Goal: Information Seeking & Learning: Learn about a topic

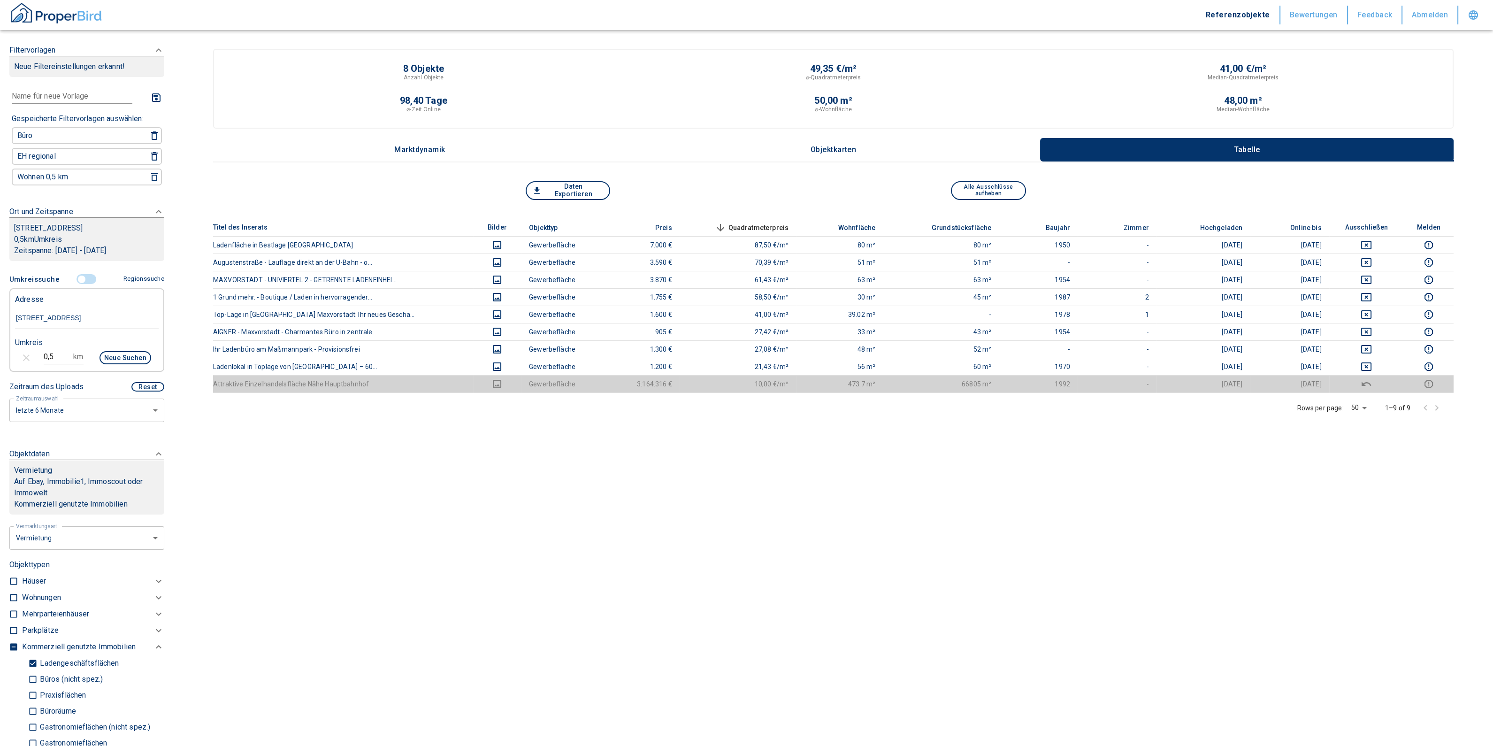
click at [75, 329] on input "[STREET_ADDRESS]" at bounding box center [87, 318] width 144 height 22
click at [13, 329] on div "Adresse [STREET_ADDRESS]-[GEOGRAPHIC_DATA] 0,5 km Neue Suchen" at bounding box center [86, 330] width 155 height 84
drag, startPoint x: 19, startPoint y: 327, endPoint x: 277, endPoint y: 314, distance: 258.4
click at [276, 315] on div "Filtervorlagen Neue Filtereinstellungen erkannt! Name für neue Vorlage x Gespei…" at bounding box center [746, 373] width 1493 height 746
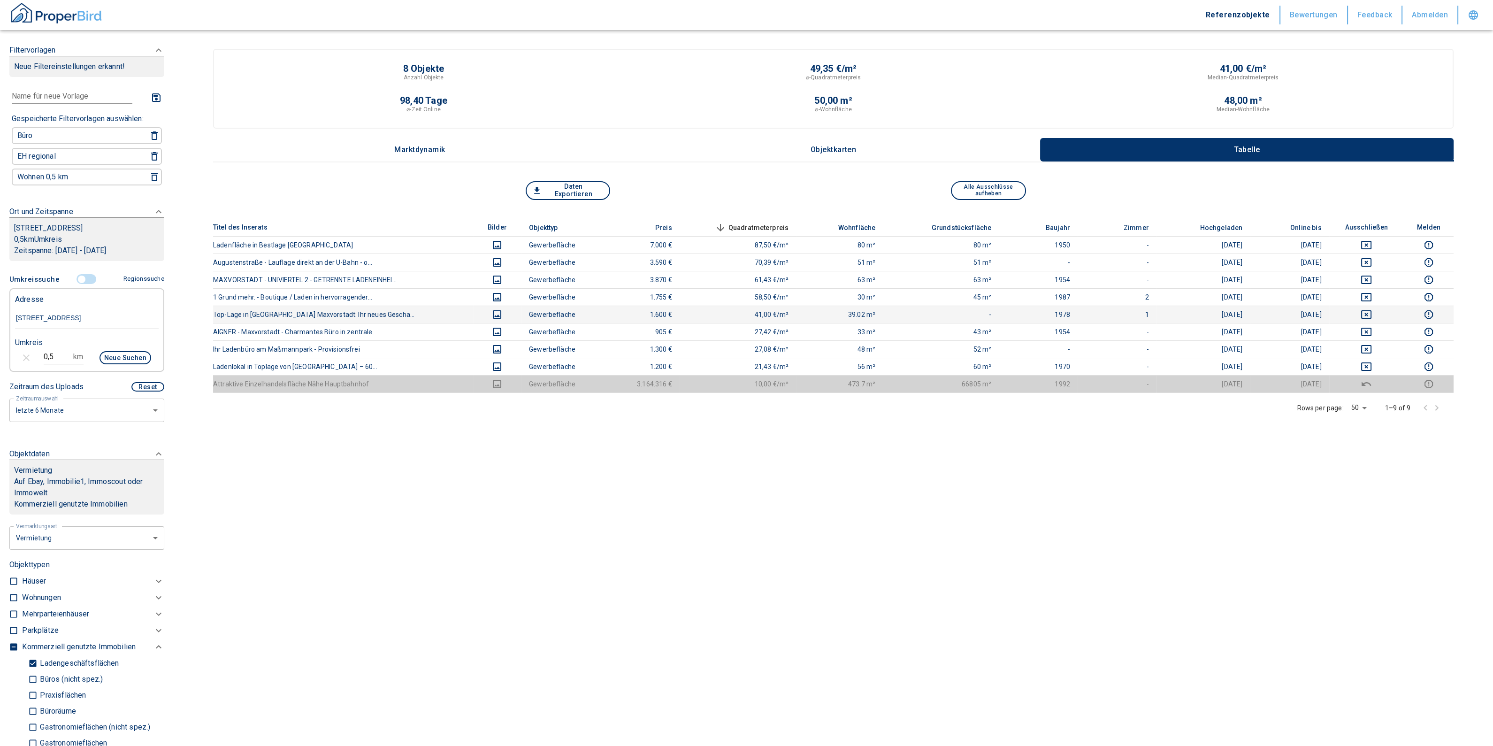
type input "D"
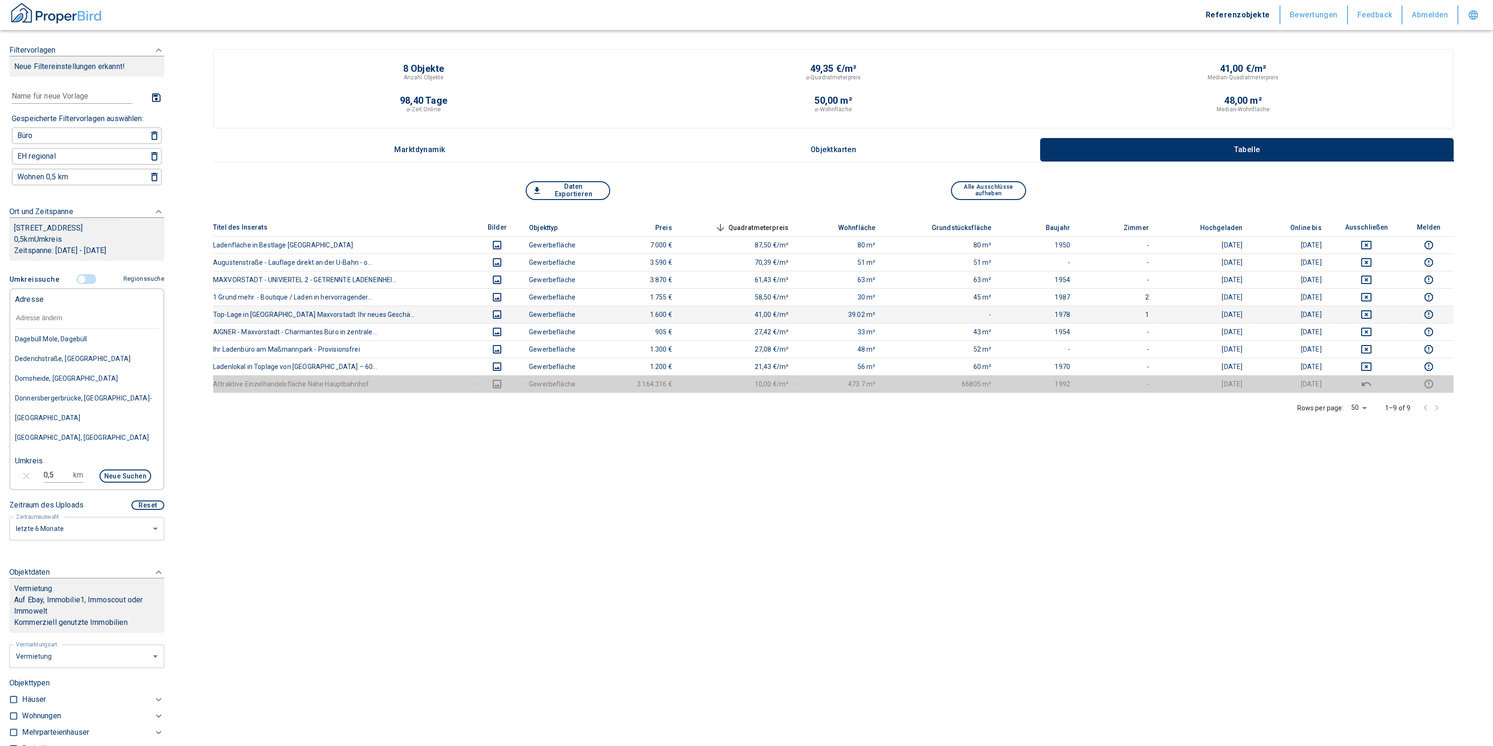
paste input "[GEOGRAPHIC_DATA] | Universitätsallee 16"
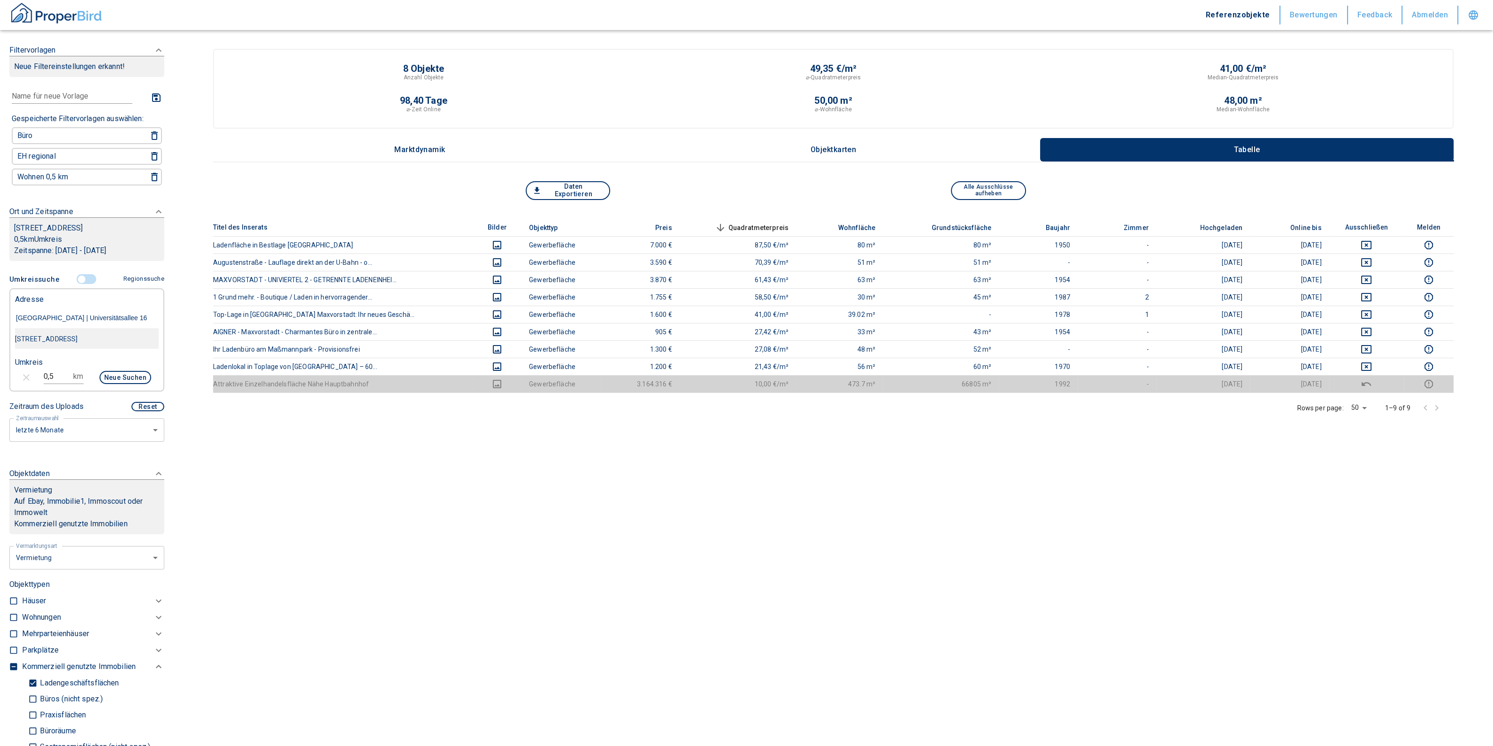
click at [99, 349] on div "[STREET_ADDRESS]" at bounding box center [87, 339] width 144 height 20
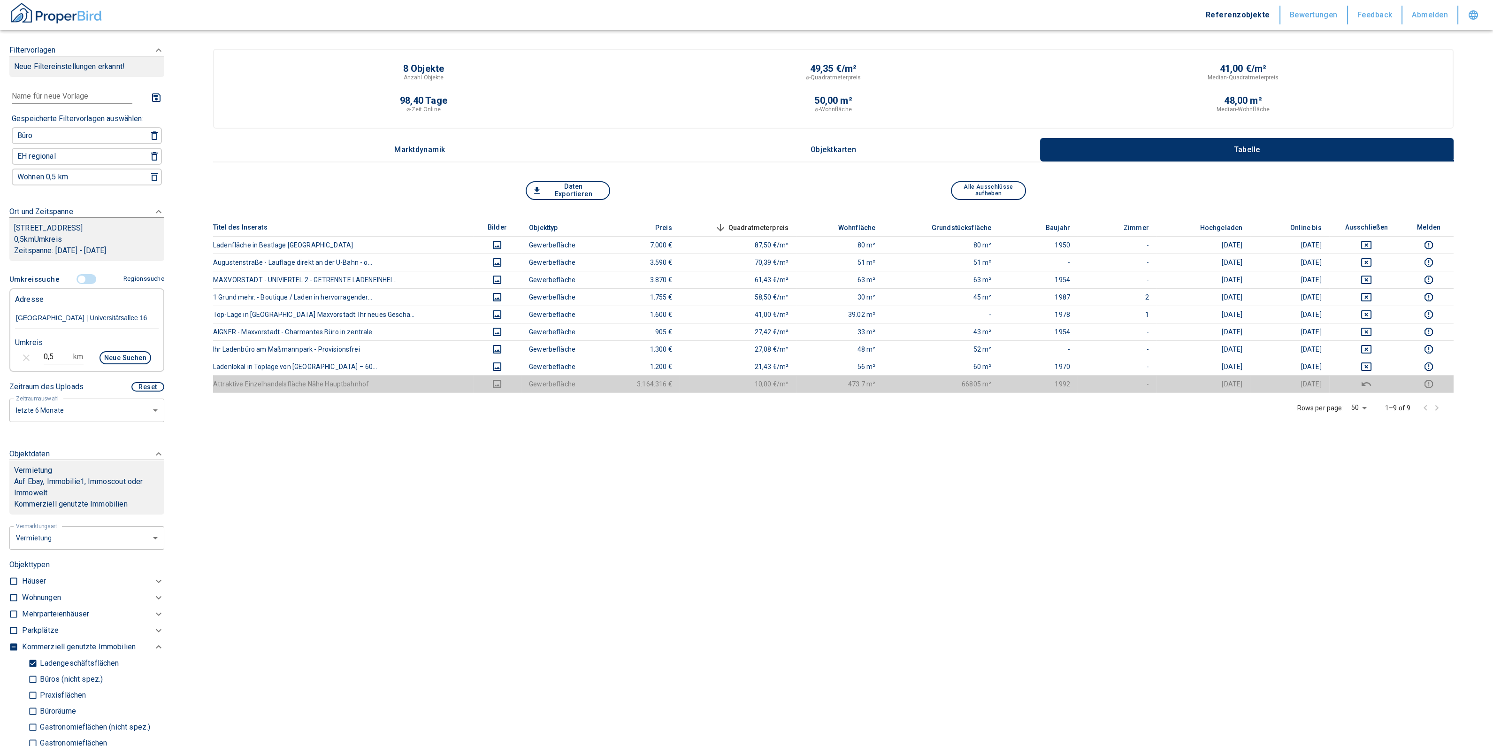
type input "[STREET_ADDRESS]"
type input "2020"
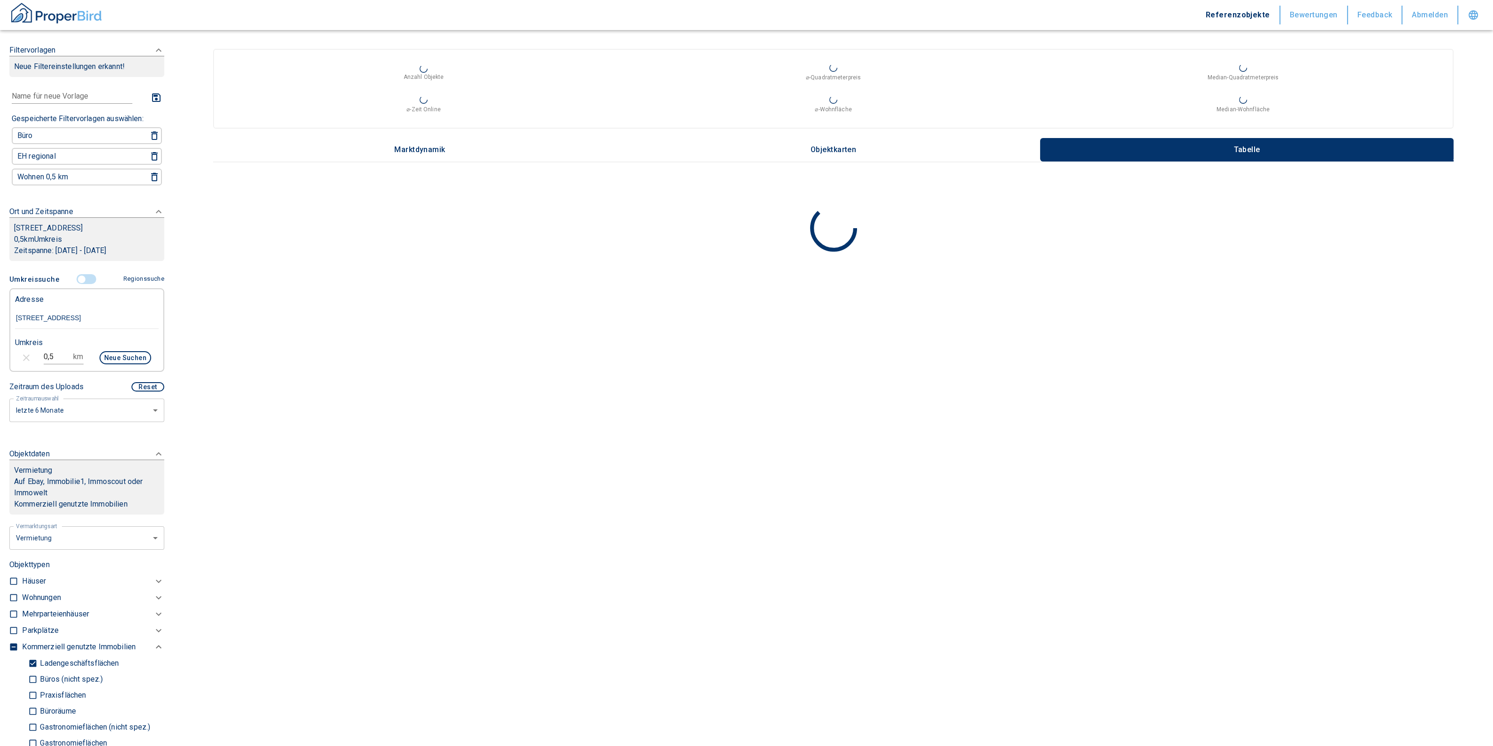
type input "[STREET_ADDRESS]"
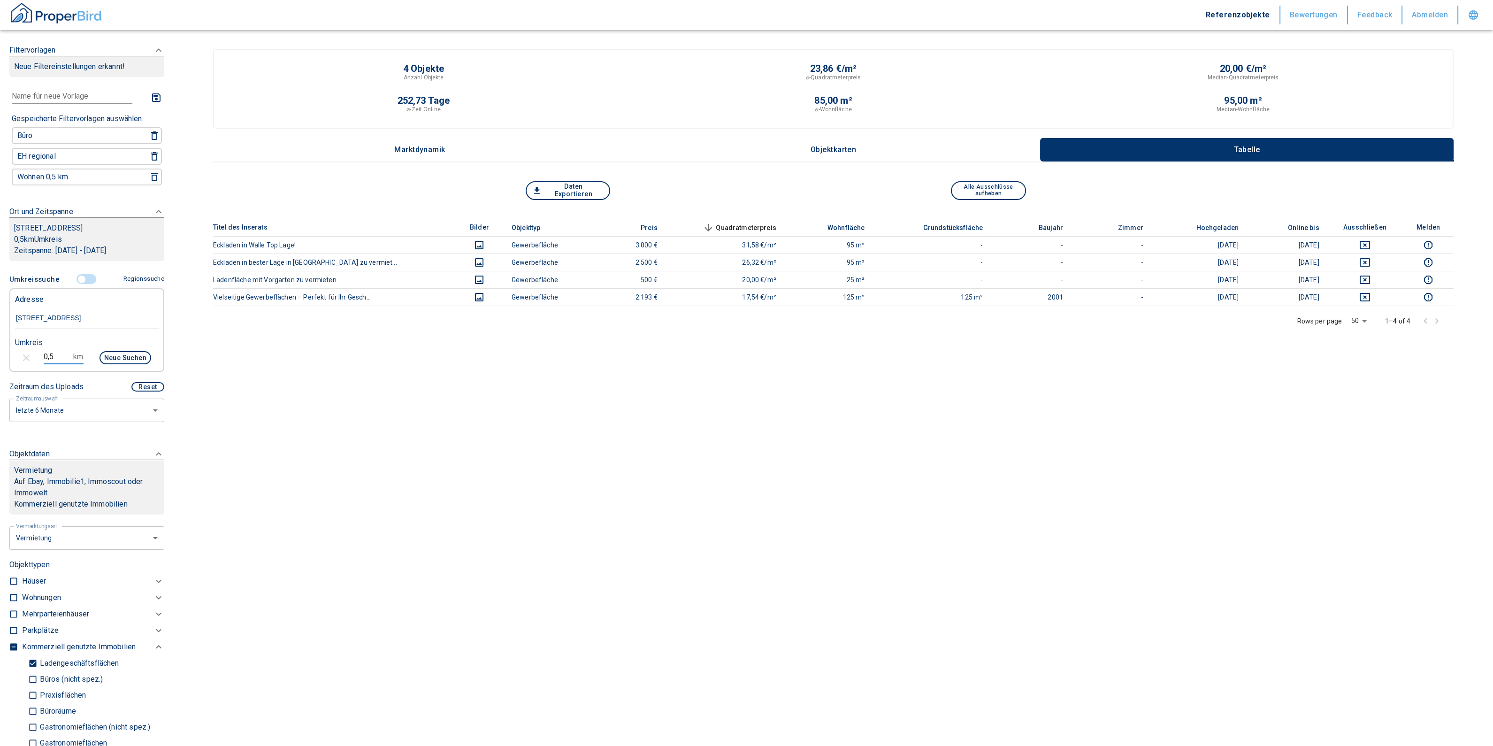
drag, startPoint x: 60, startPoint y: 355, endPoint x: 28, endPoint y: 354, distance: 31.5
click at [28, 354] on div "0,5 km Neue Suchen" at bounding box center [80, 358] width 144 height 23
type input "1,0"
click at [114, 357] on button "Neue Suchen" at bounding box center [125, 357] width 52 height 13
type input "2020"
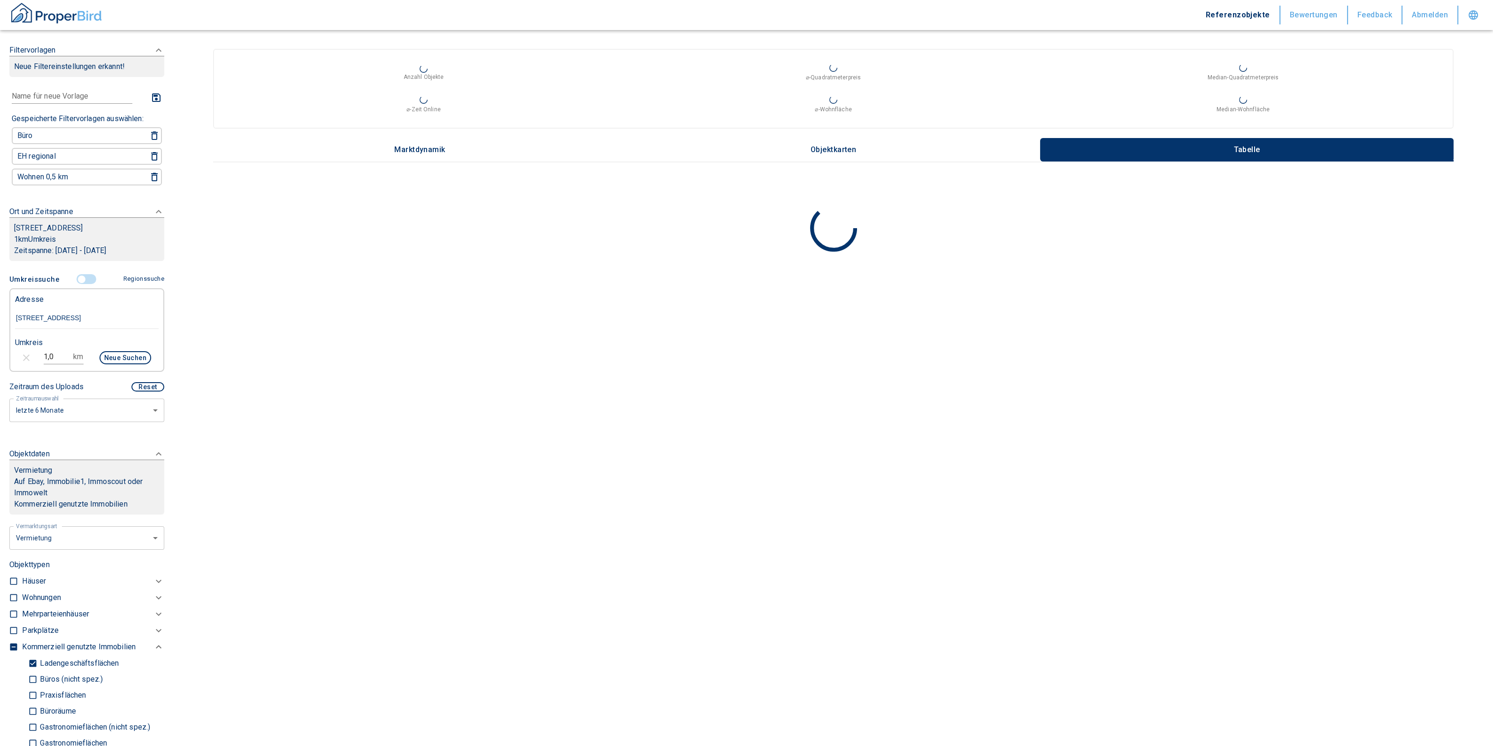
scroll to position [234, 0]
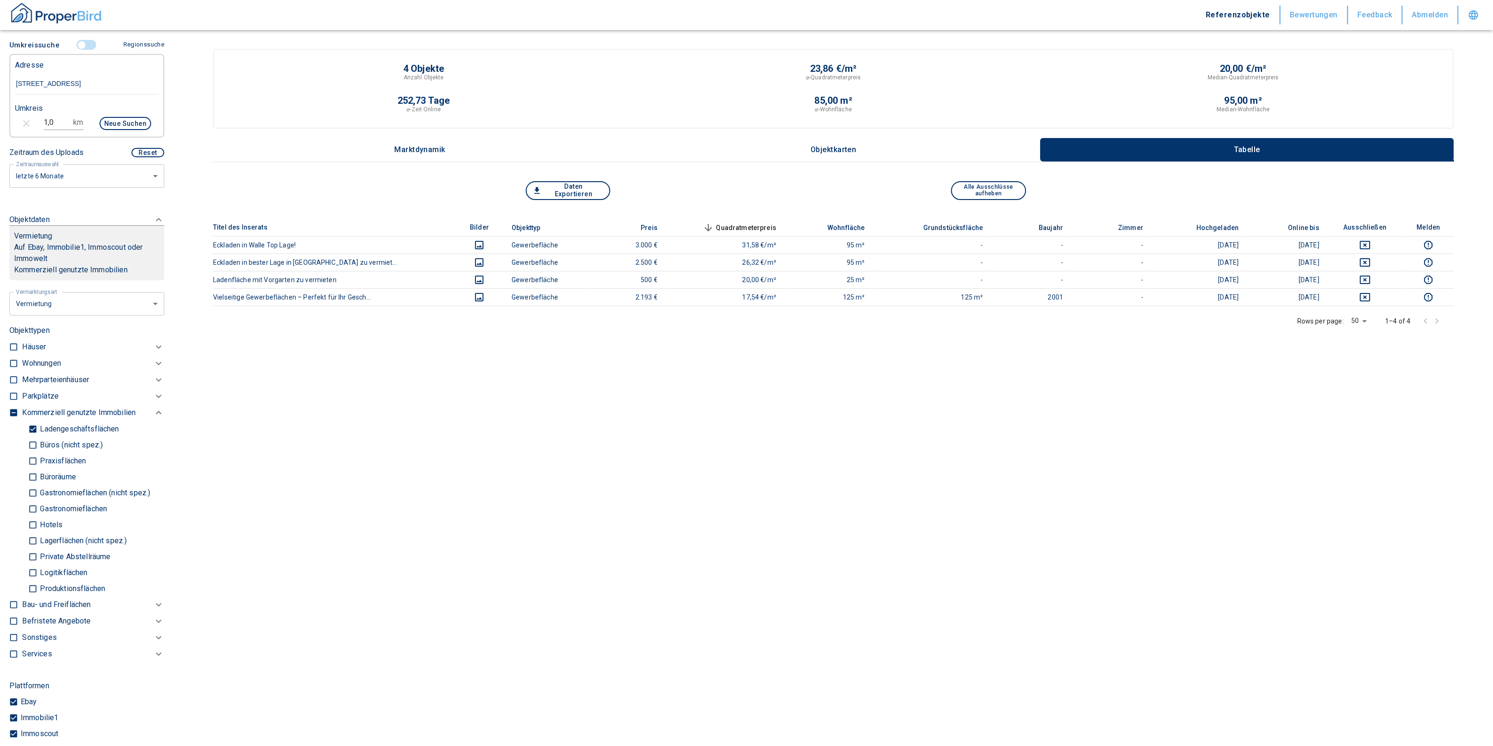
click at [28, 424] on input "Ladengeschäftsflächen" at bounding box center [32, 429] width 9 height 16
checkbox input "false"
type input "2020"
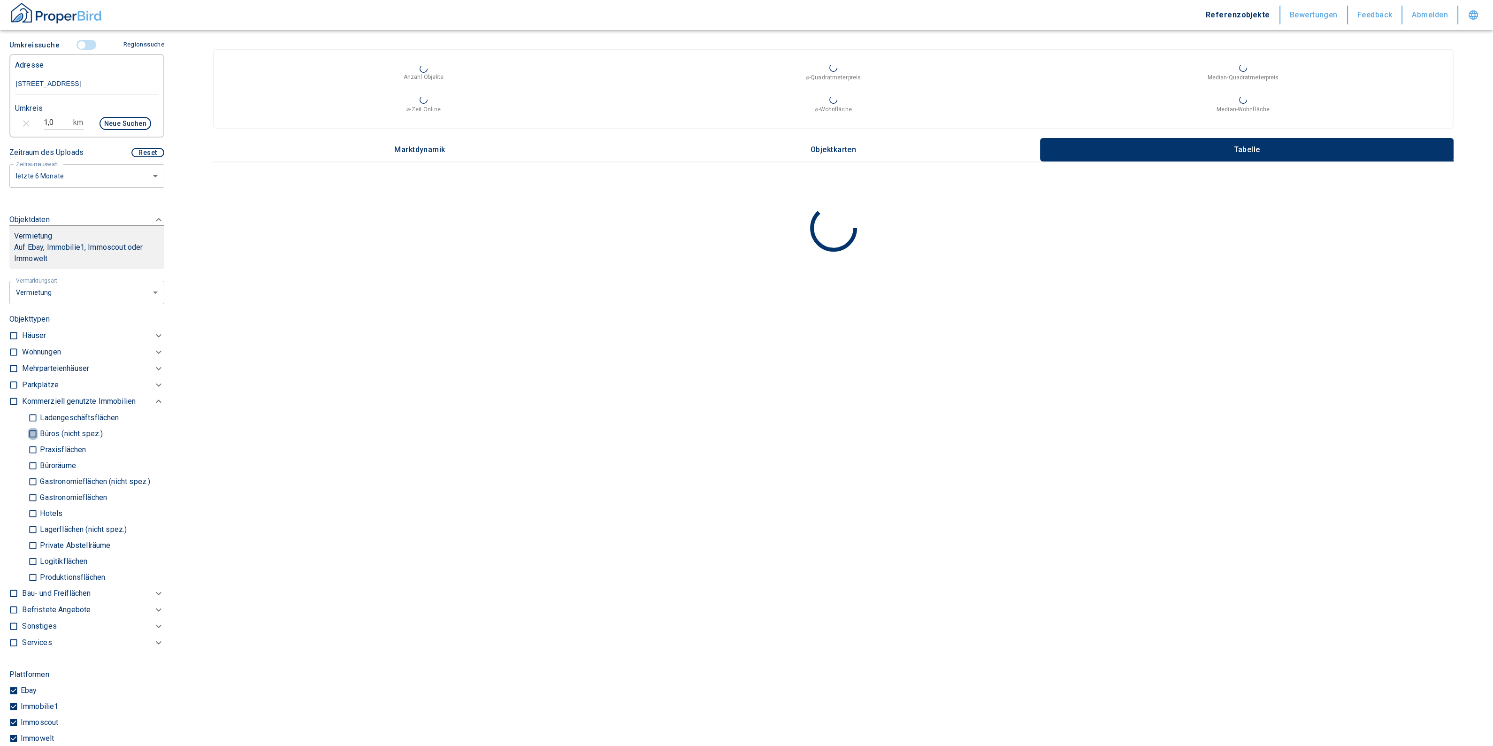
click at [32, 431] on input "Büros (nicht spez.)" at bounding box center [32, 433] width 9 height 16
checkbox input "true"
type input "2020"
click at [35, 459] on input "Praxisflächen" at bounding box center [32, 460] width 9 height 16
checkbox input "true"
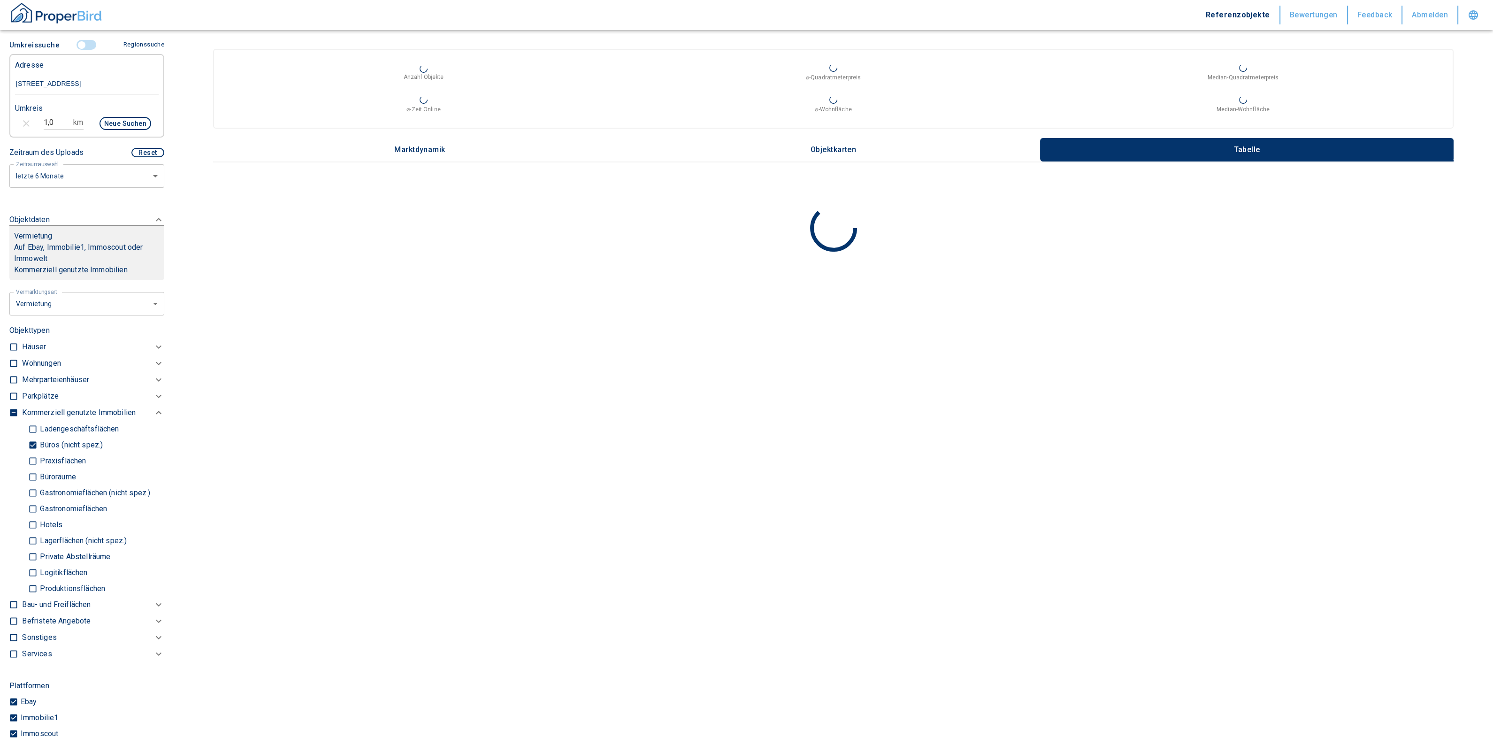
type input "2020"
click at [33, 477] on input "Büroräume" at bounding box center [32, 476] width 9 height 16
checkbox input "true"
type input "2020"
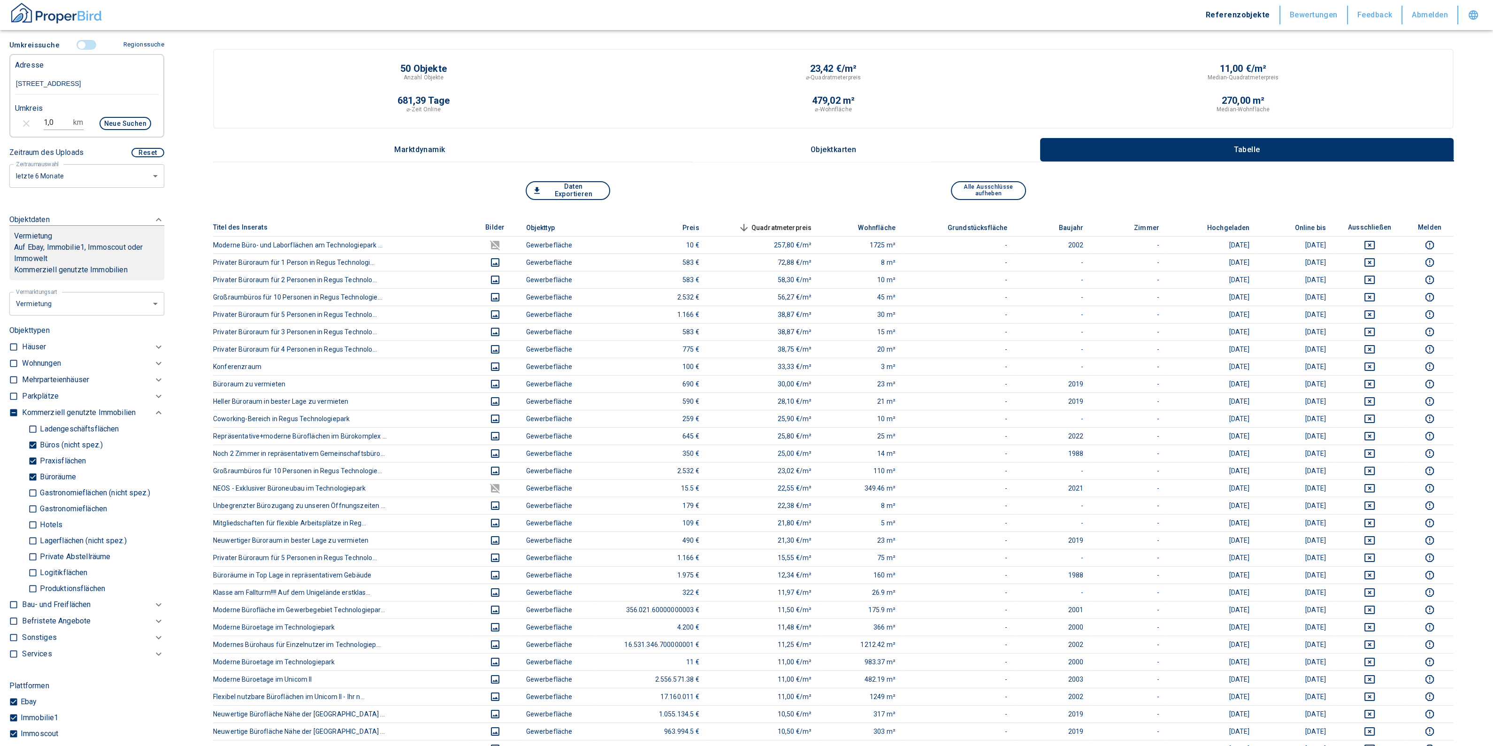
scroll to position [938, 0]
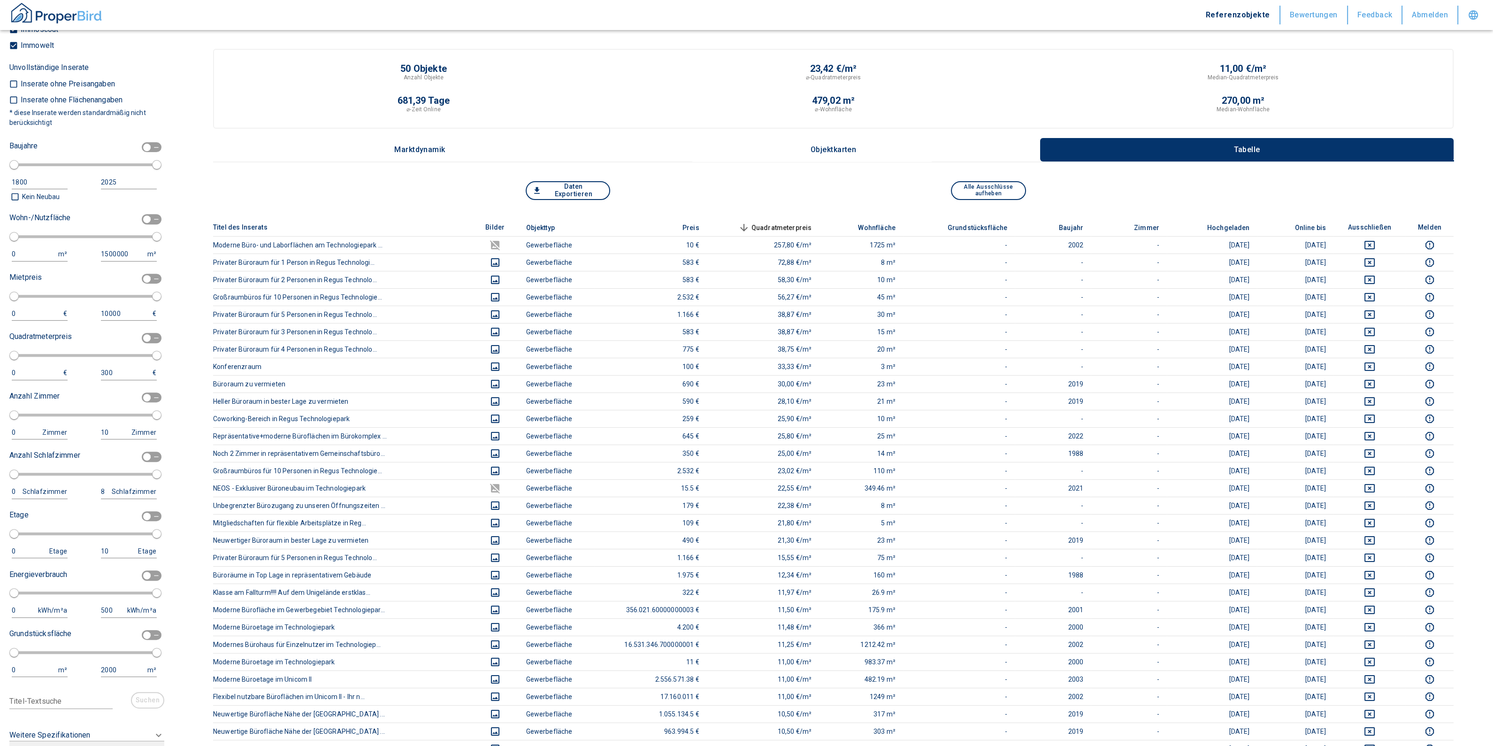
click at [137, 218] on input "checkbox" at bounding box center [147, 219] width 28 height 10
checkbox input "true"
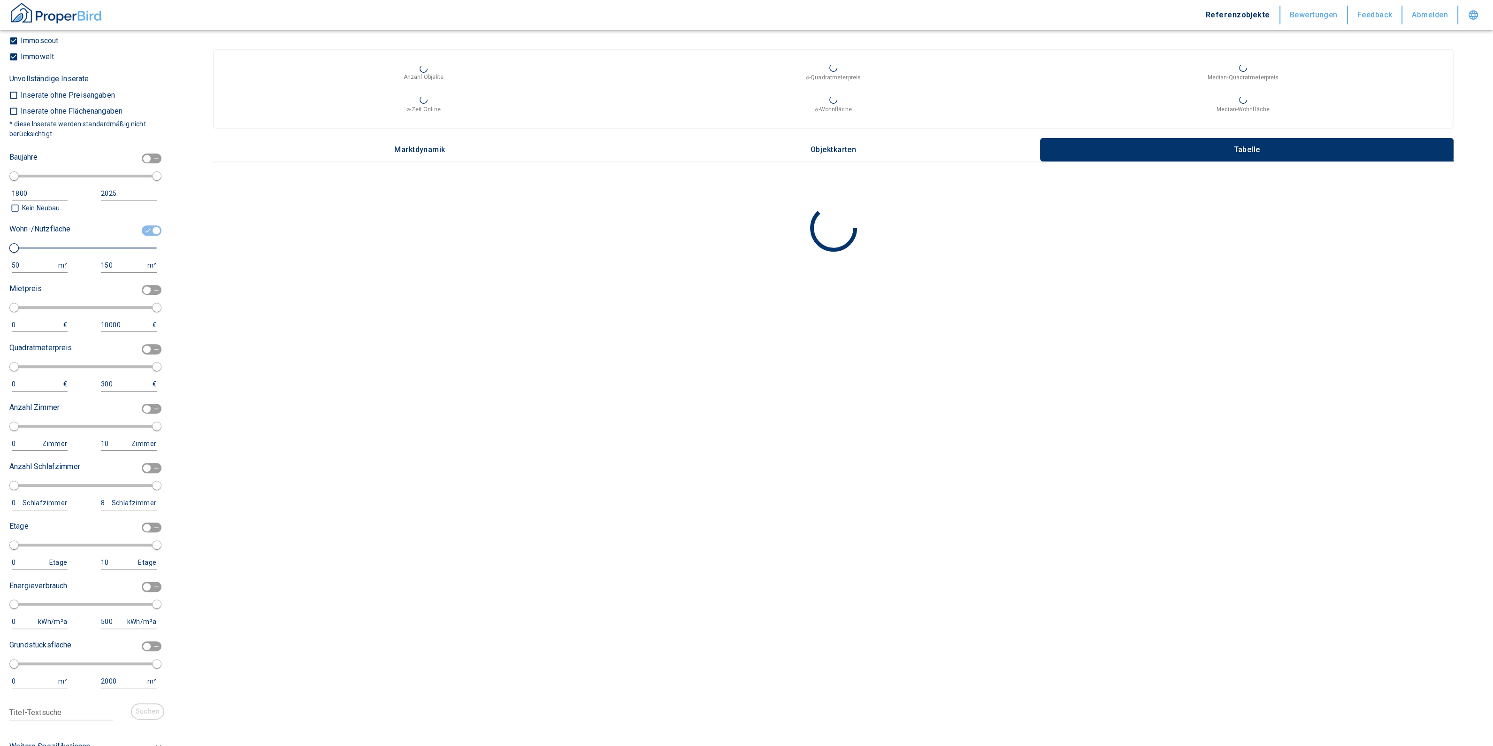
type input "2020"
type input "50"
type input "150"
click at [34, 254] on div "Wohn-/Nutzfläche 50 m² 150 m²" at bounding box center [82, 247] width 147 height 51
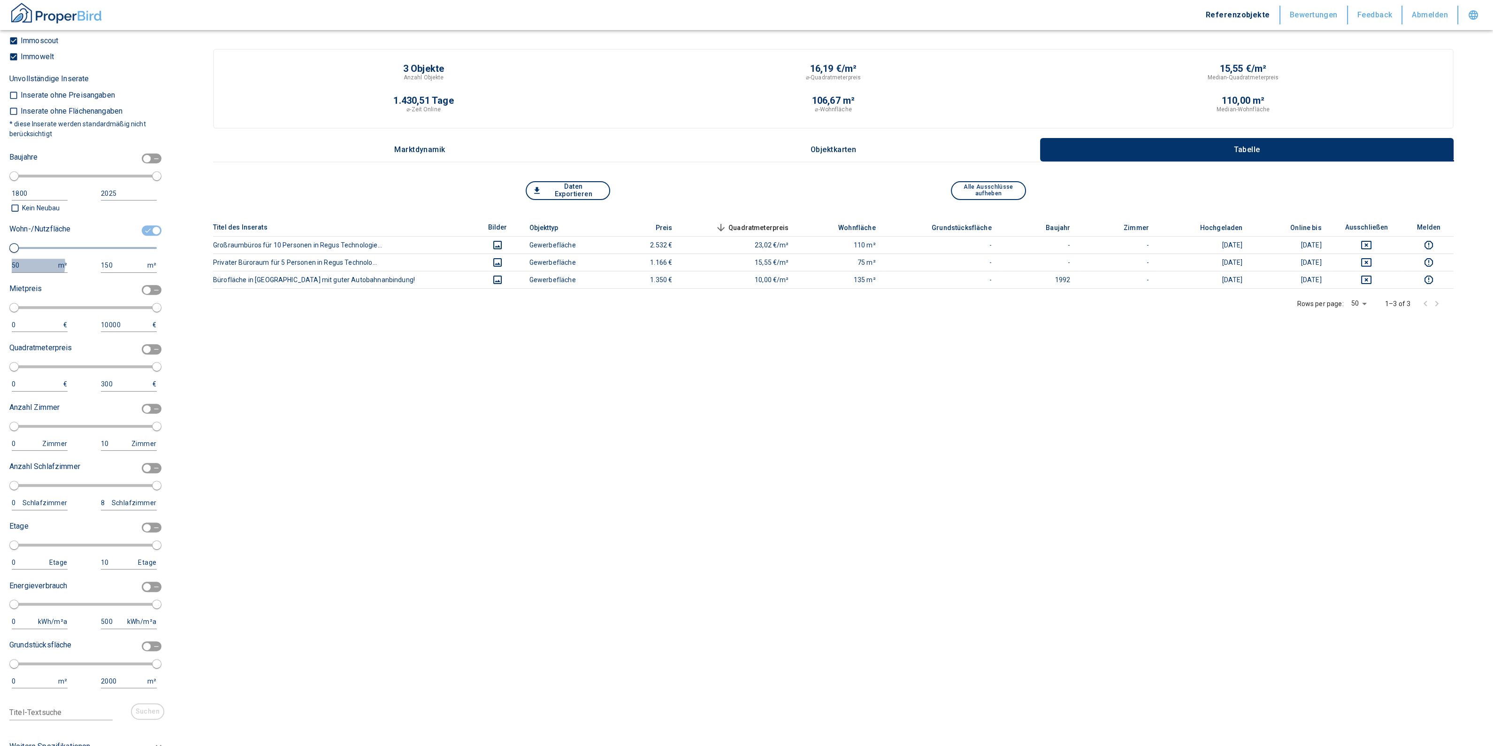
click at [27, 261] on div "50" at bounding box center [30, 266] width 37 height 12
drag, startPoint x: 25, startPoint y: 261, endPoint x: -24, endPoint y: 259, distance: 49.3
click at [0, 259] on html "Referenzobjekte Bewertungen Feedback Abmelden Filtervorlagen Neue Filtereinstel…" at bounding box center [746, 373] width 1493 height 746
type input "100"
click at [110, 267] on input "150" at bounding box center [123, 266] width 45 height 14
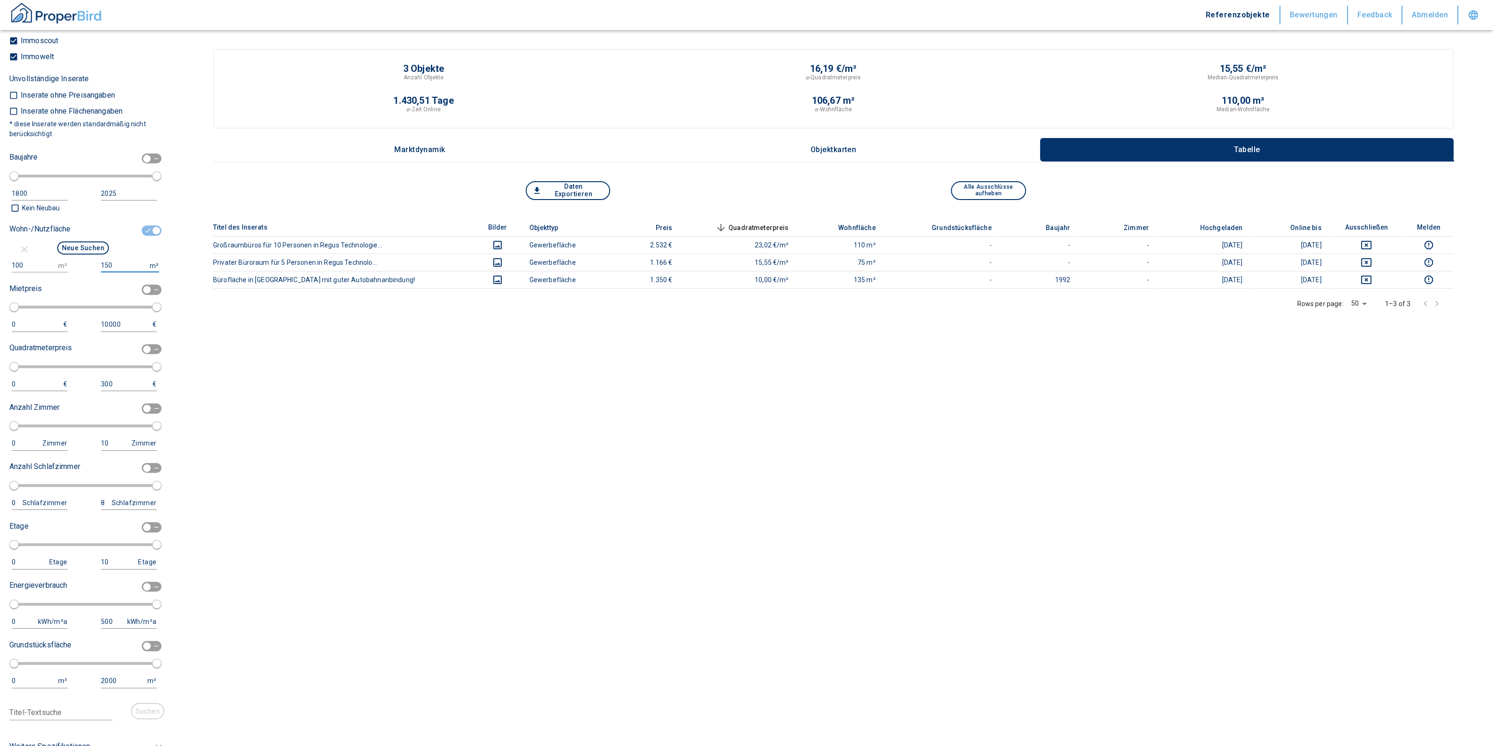
type input "1500000"
click at [78, 244] on button "Neue Suchen" at bounding box center [83, 247] width 52 height 13
type input "2020"
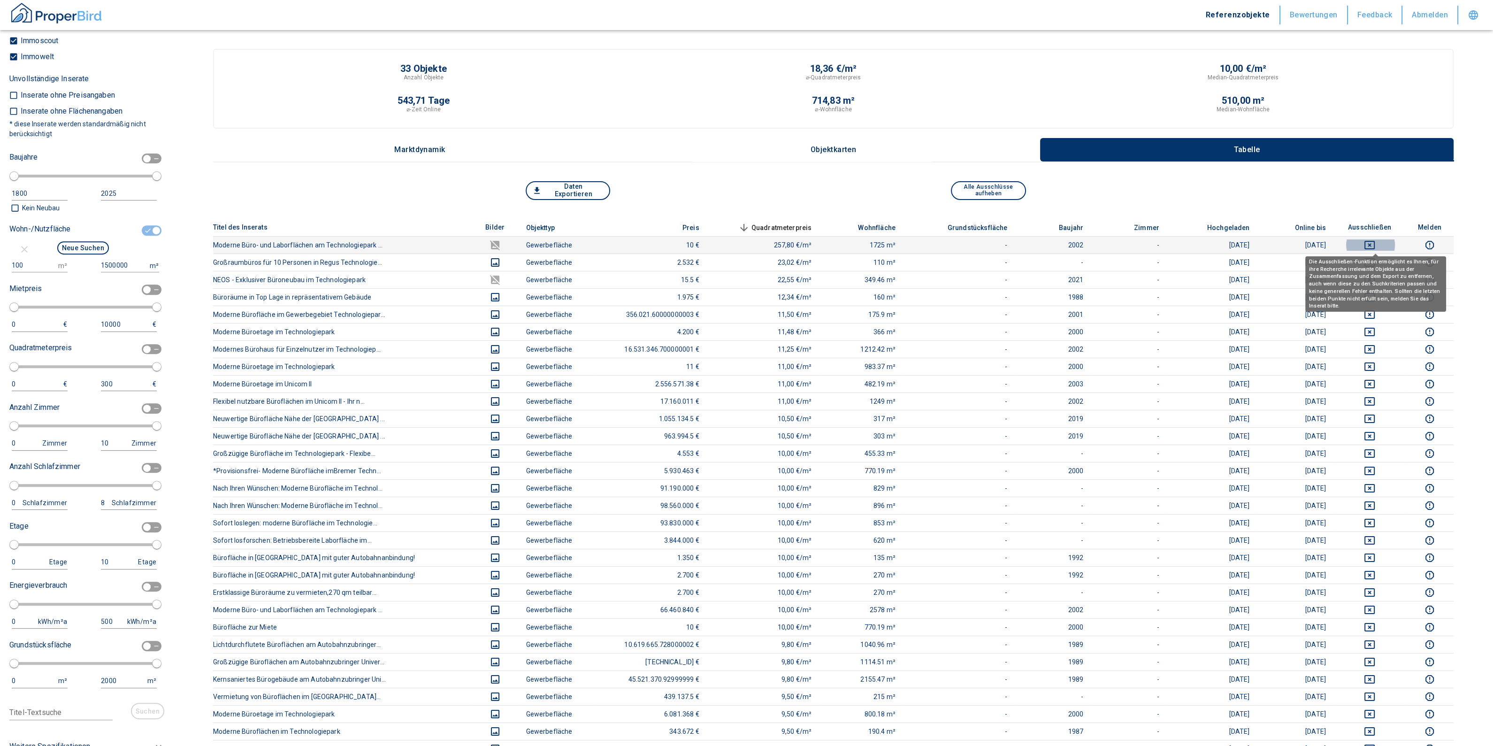
click at [1375, 242] on icon "deselect this listing" at bounding box center [1369, 244] width 11 height 11
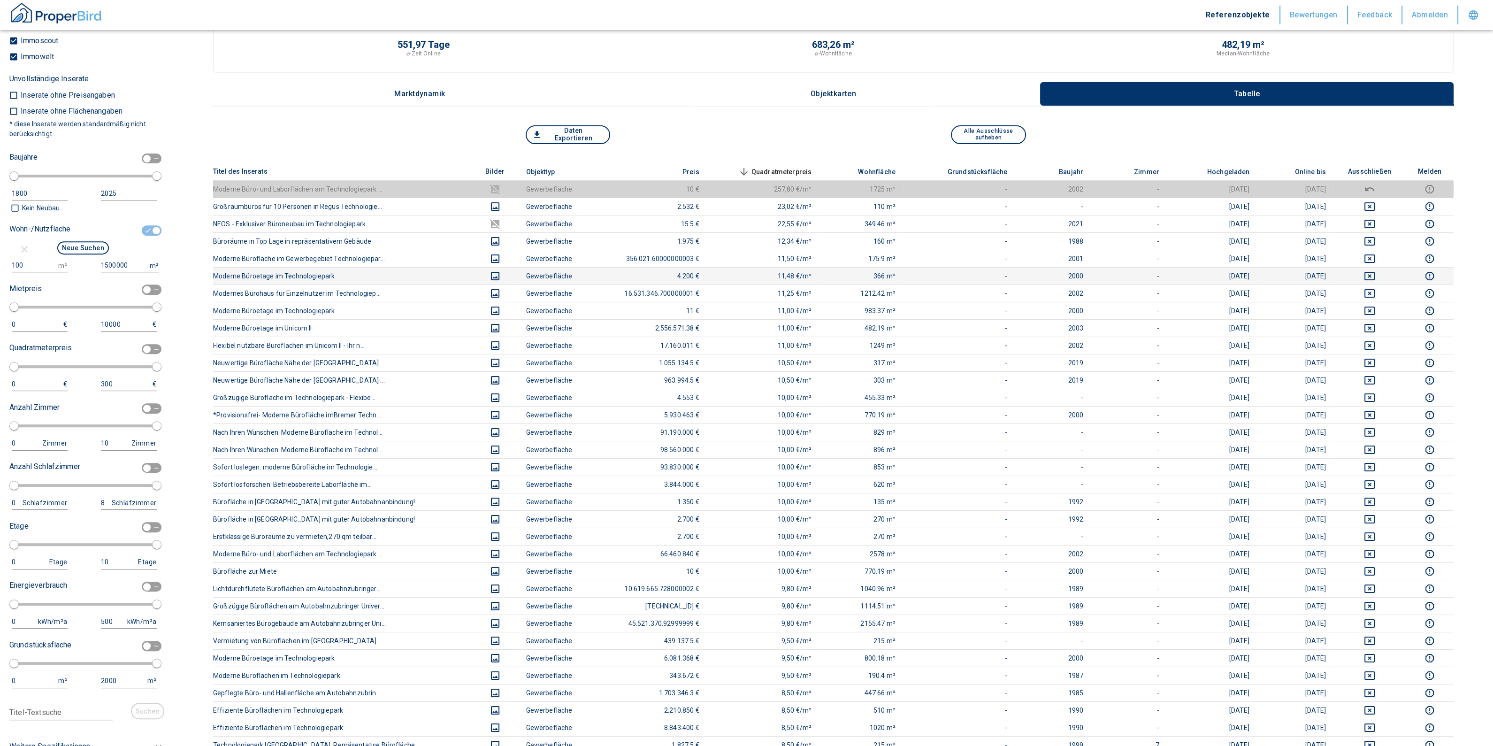
scroll to position [382, 0]
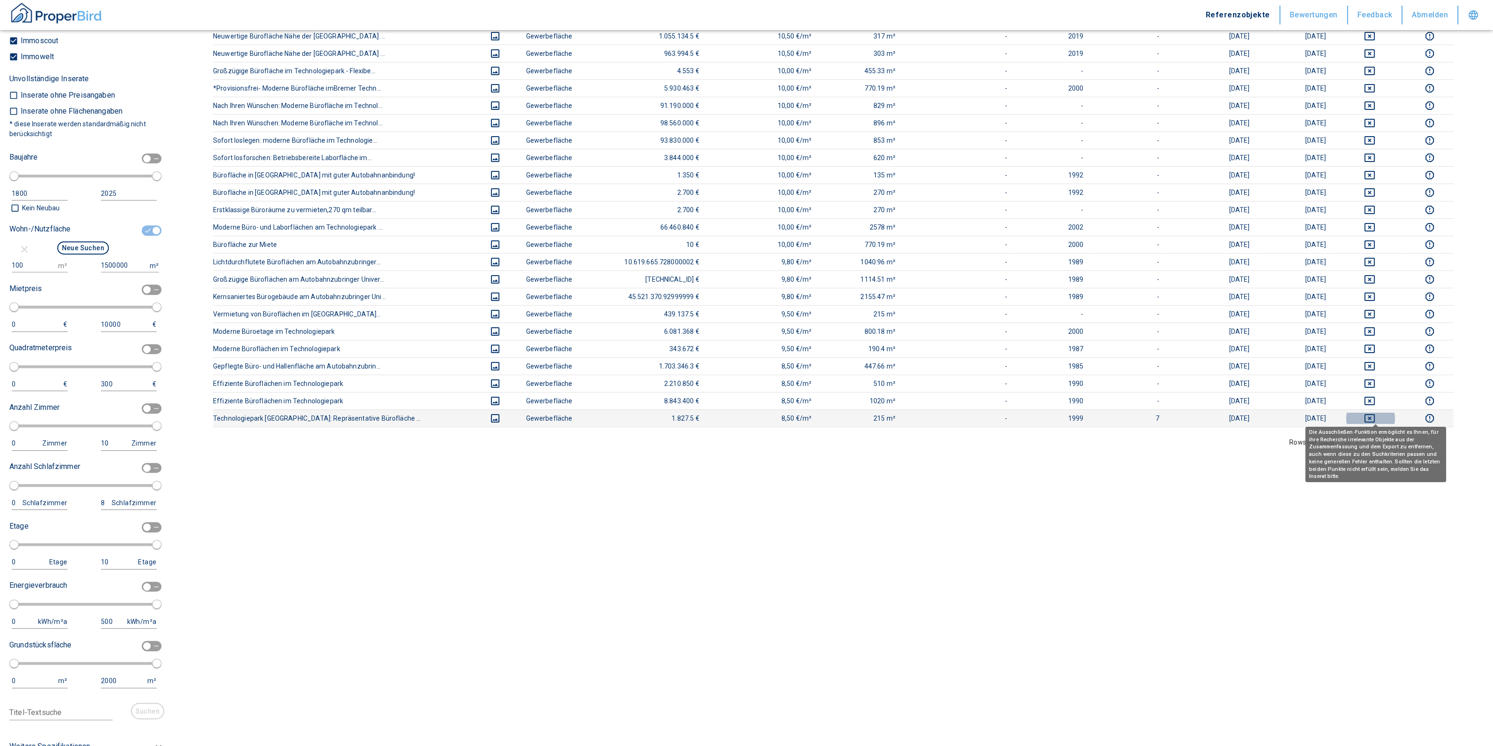
click at [1381, 413] on button "deselect this listing" at bounding box center [1369, 418] width 57 height 11
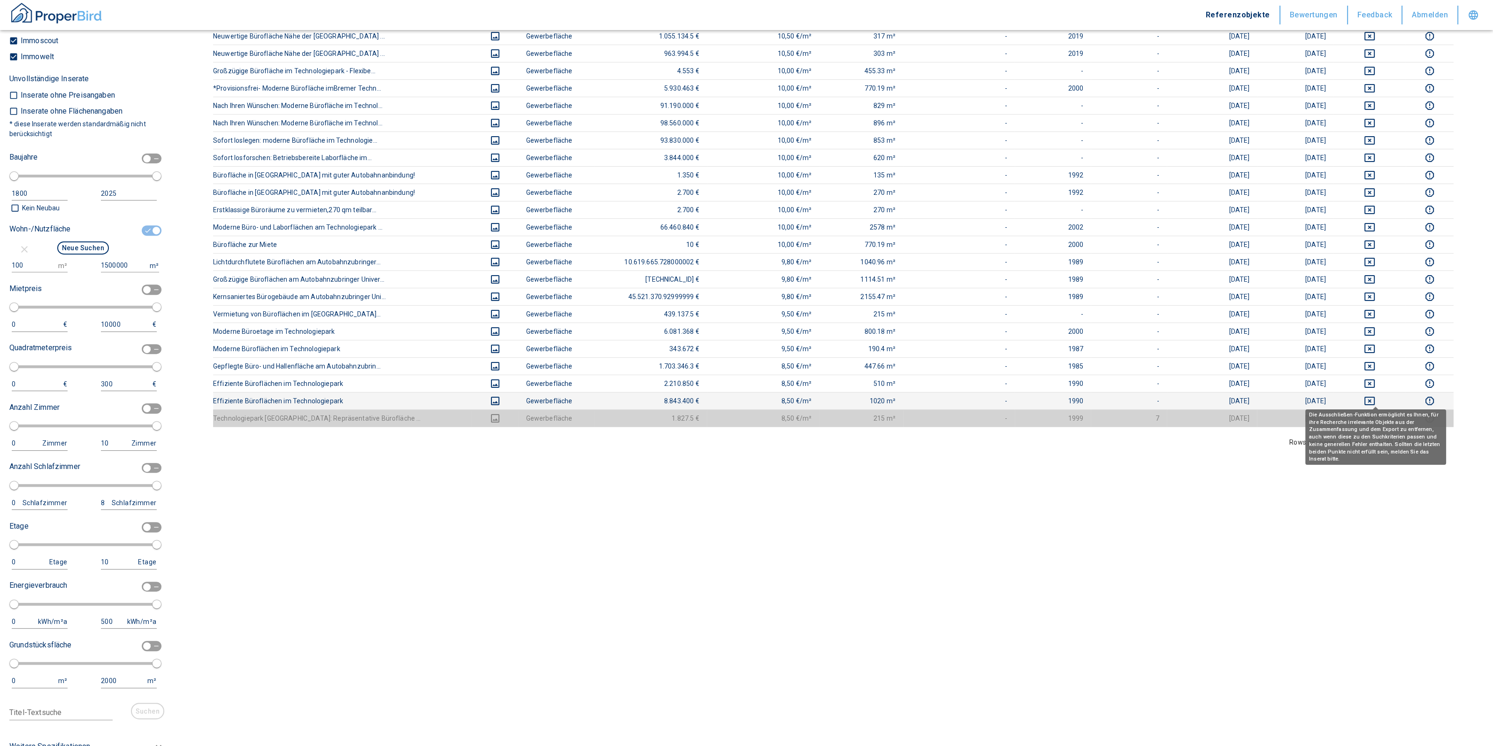
click at [1375, 398] on icon "deselect this listing" at bounding box center [1369, 400] width 11 height 11
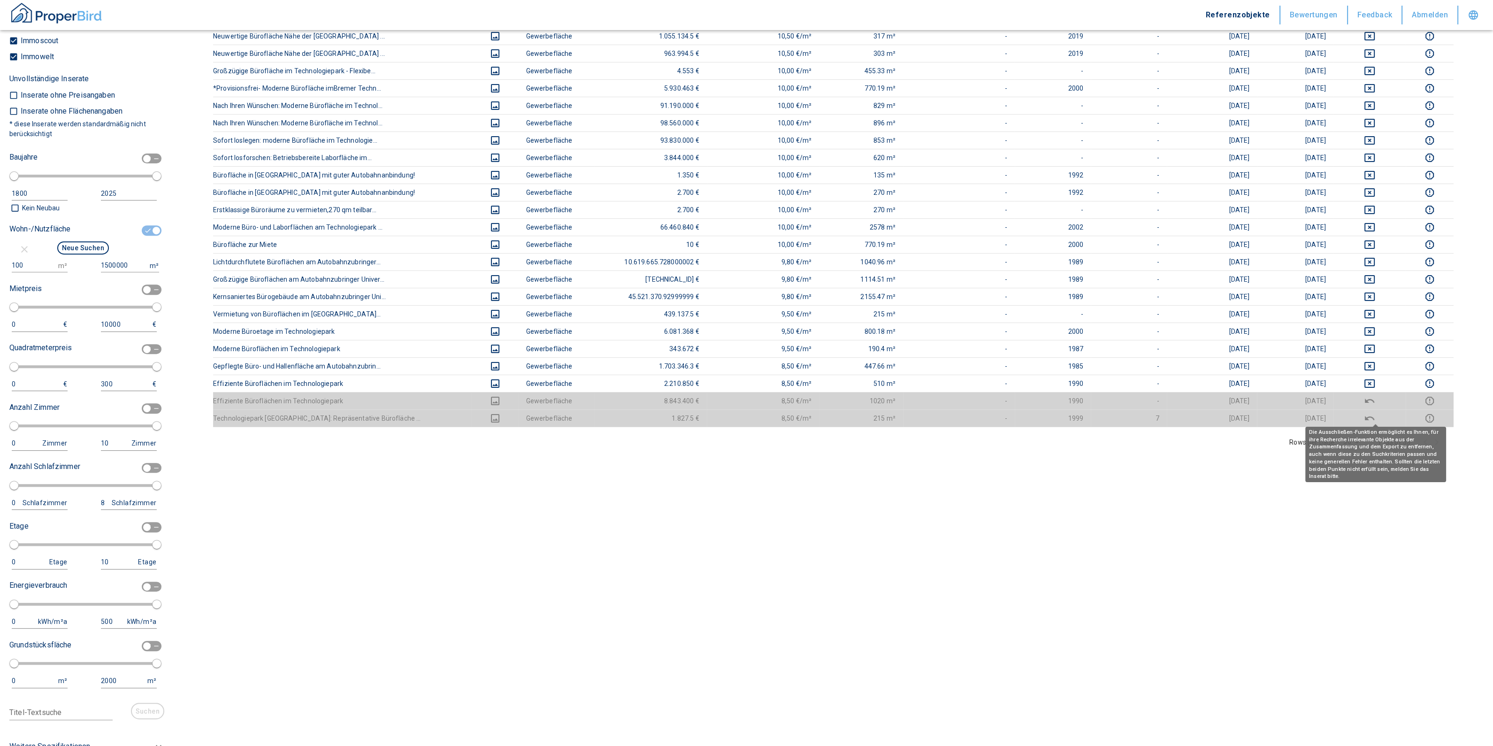
click at [1372, 416] on icon "deselect this listing" at bounding box center [1369, 418] width 9 height 4
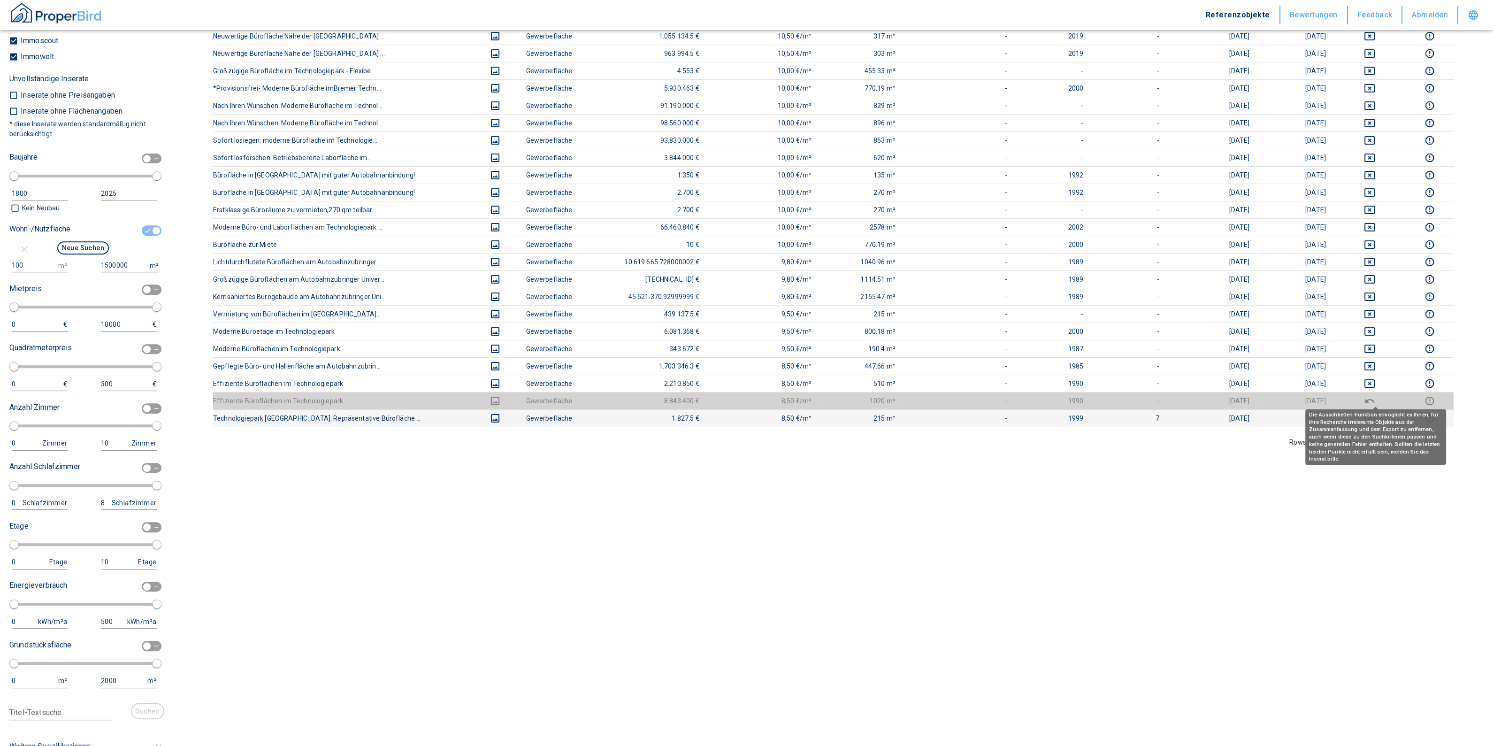
click at [1375, 395] on icon "deselect this listing" at bounding box center [1369, 400] width 11 height 11
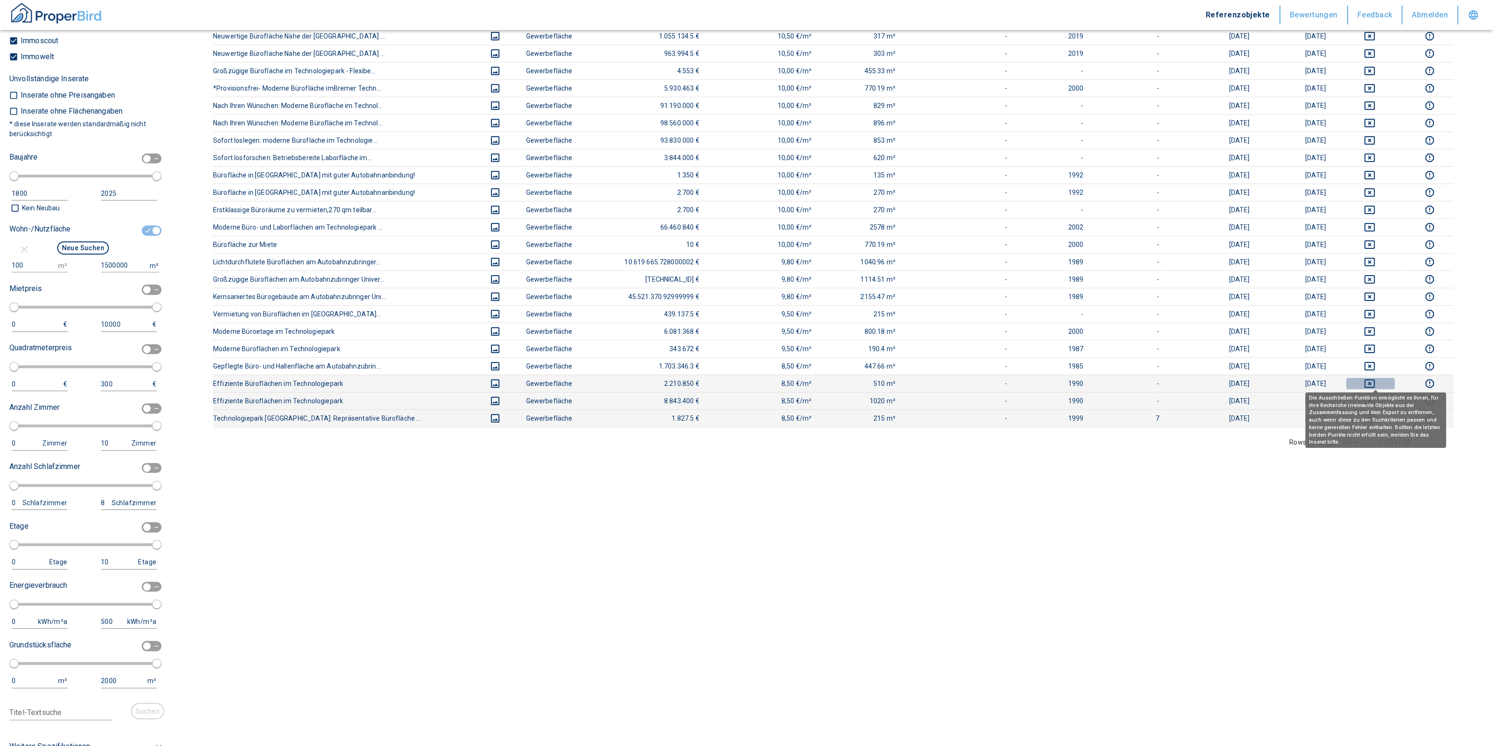
click at [1374, 379] on icon "deselect this listing" at bounding box center [1369, 383] width 10 height 8
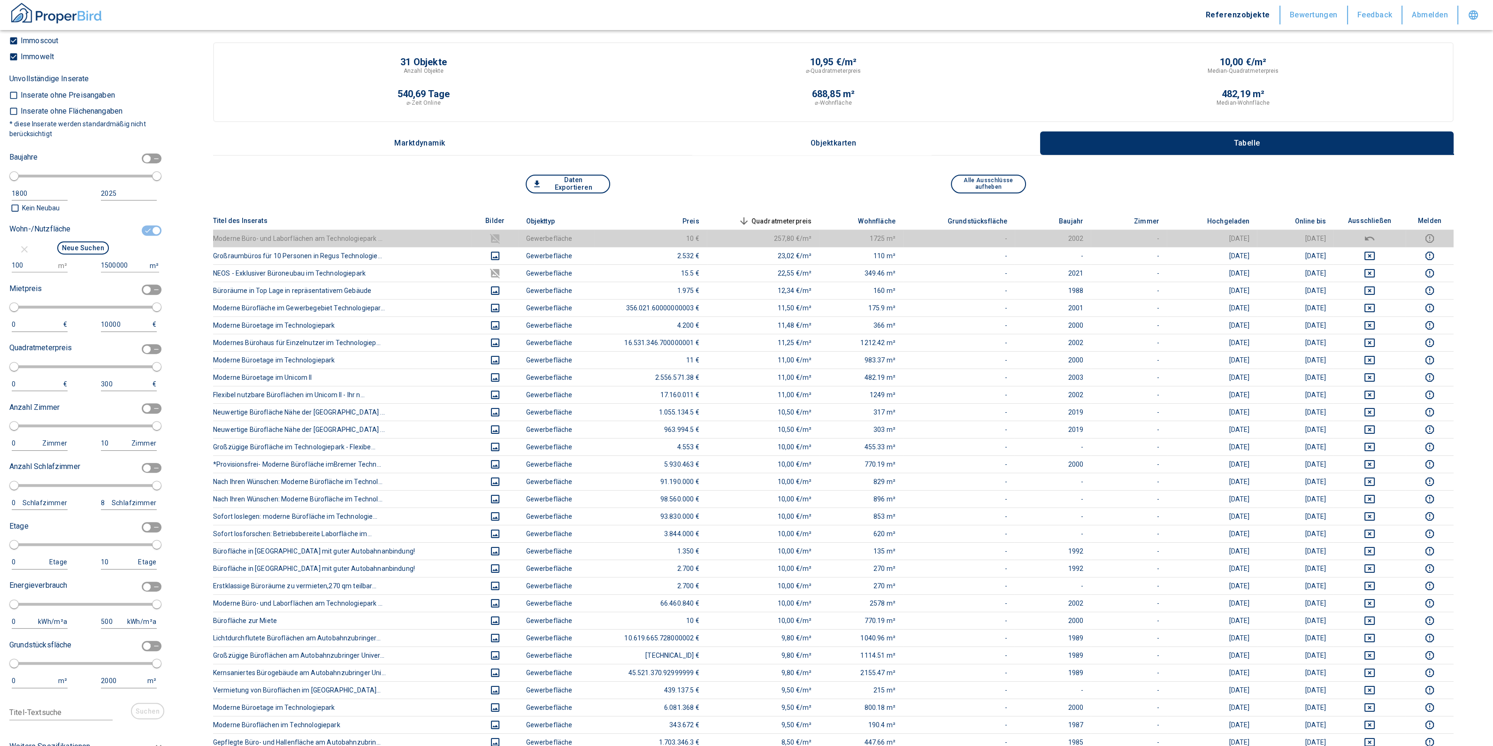
scroll to position [0, 0]
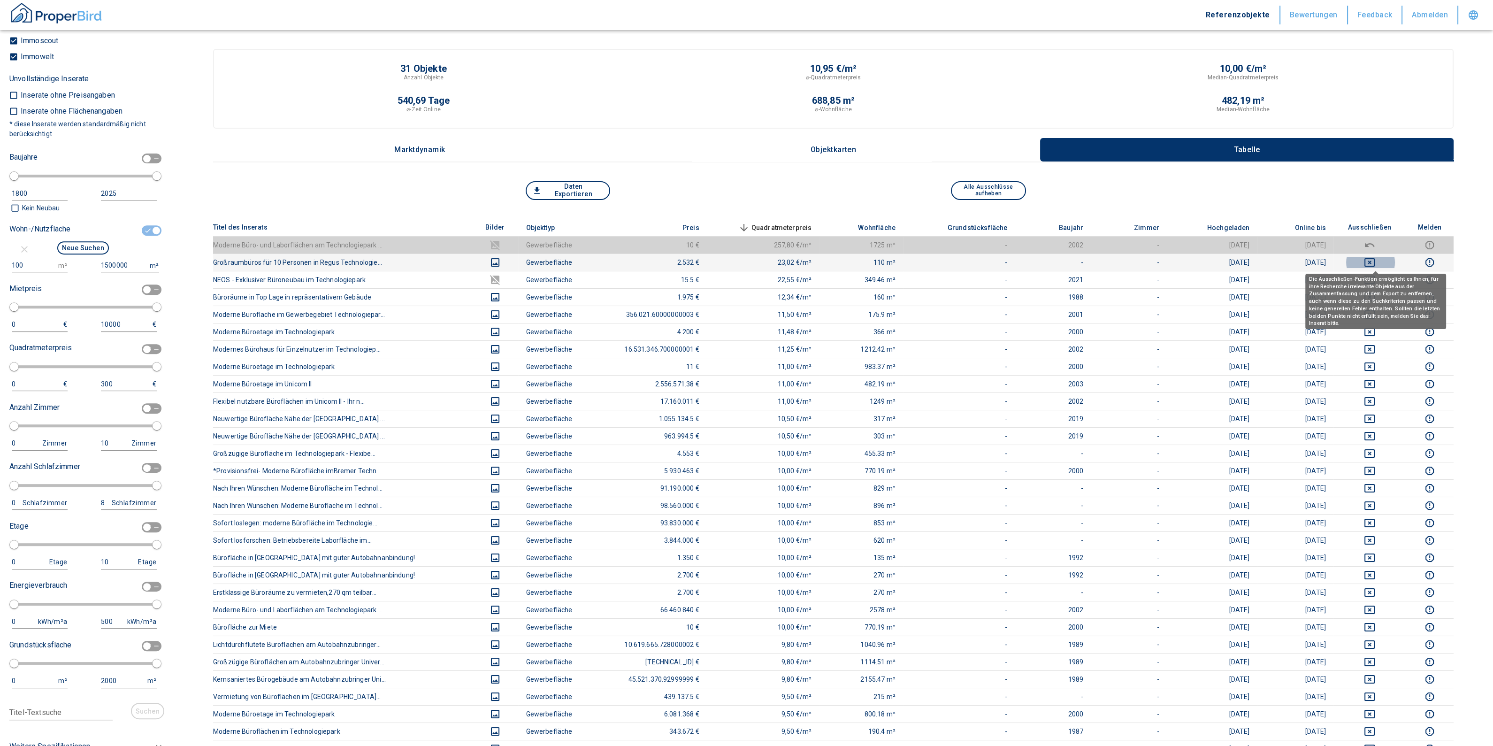
click at [1375, 260] on icon "deselect this listing" at bounding box center [1369, 262] width 10 height 8
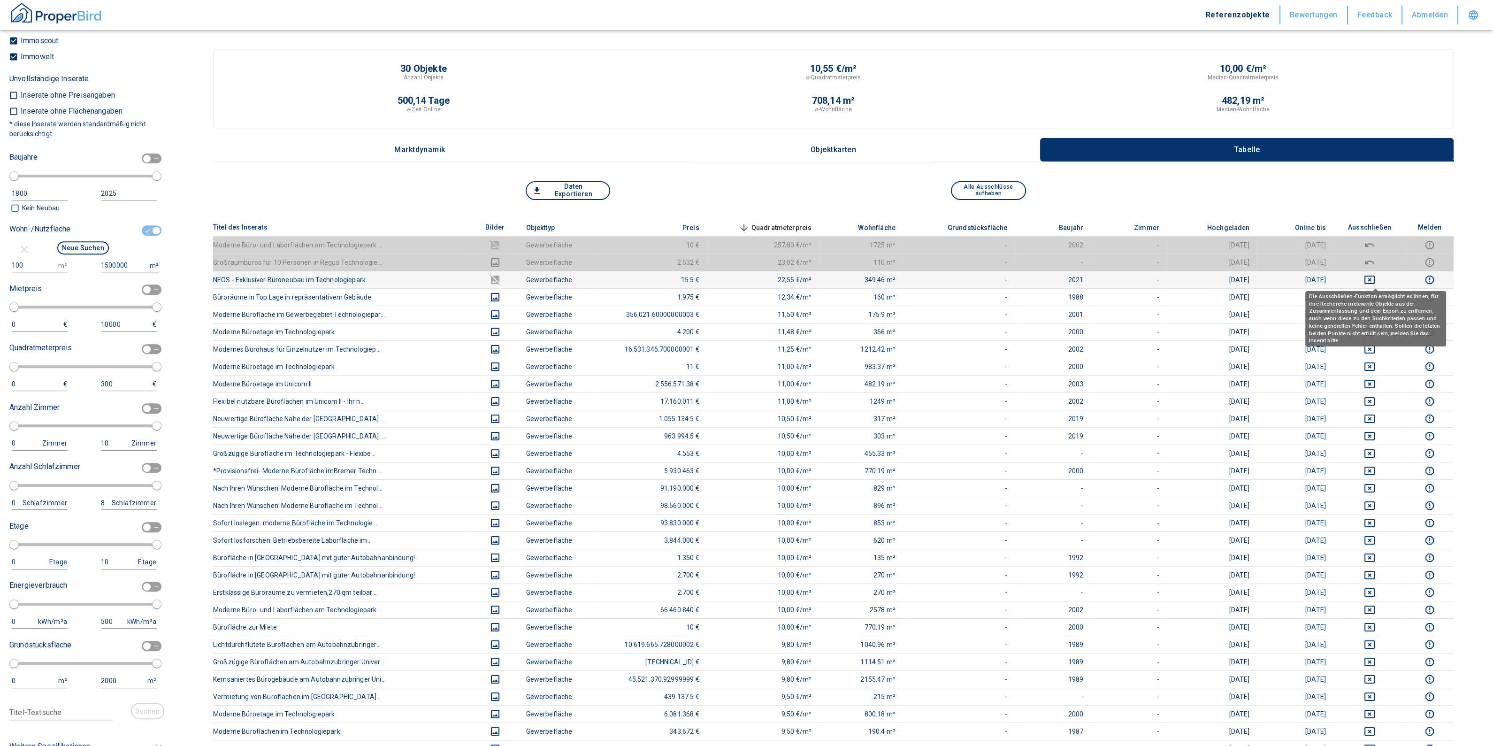
click at [1370, 277] on icon "deselect this listing" at bounding box center [1369, 279] width 11 height 11
